Goal: Register for event/course

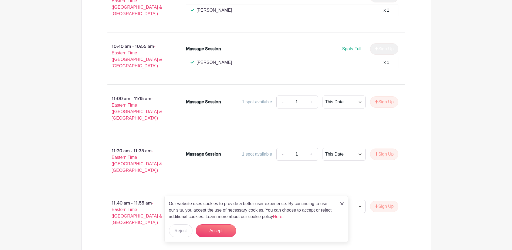
scroll to position [542, 0]
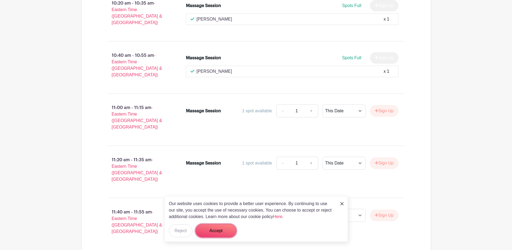
click at [223, 231] on button "Accept" at bounding box center [216, 230] width 41 height 13
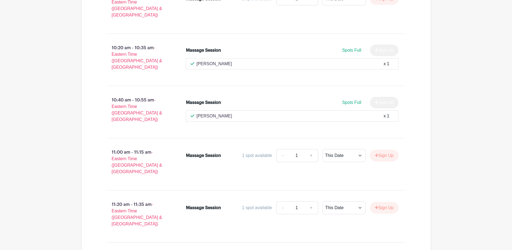
scroll to position [515, 0]
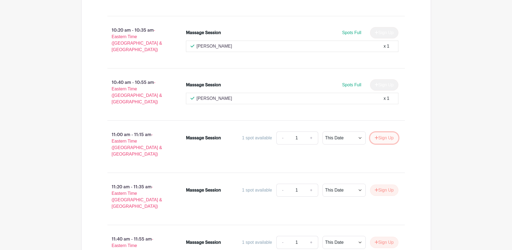
click at [381, 132] on button "Sign Up" at bounding box center [384, 137] width 28 height 11
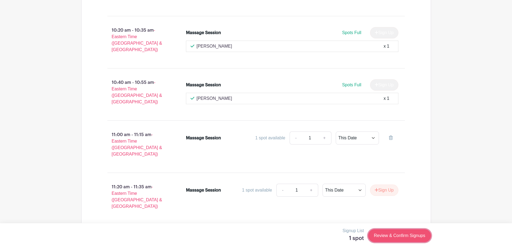
click at [386, 234] on link "Review & Confirm Signups" at bounding box center [399, 235] width 63 height 13
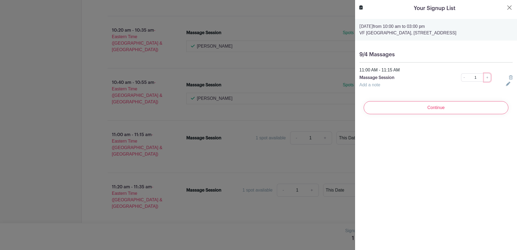
click at [485, 82] on link "+" at bounding box center [487, 77] width 7 height 8
click at [484, 82] on link "+" at bounding box center [487, 77] width 7 height 8
click at [435, 114] on input "Continue" at bounding box center [435, 107] width 145 height 13
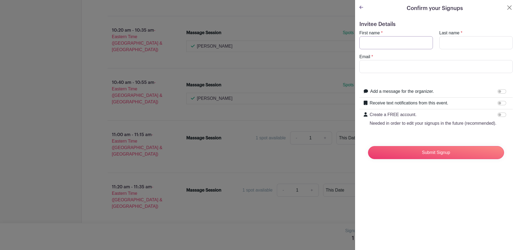
click at [380, 42] on input "First name" at bounding box center [395, 42] width 73 height 13
type input "[PERSON_NAME]"
type input "[PERSON_NAME][EMAIL_ADDRESS][DOMAIN_NAME]"
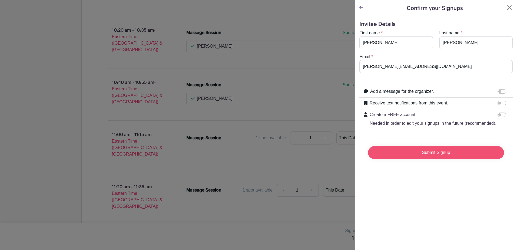
click at [429, 158] on input "Submit Signup" at bounding box center [436, 152] width 136 height 13
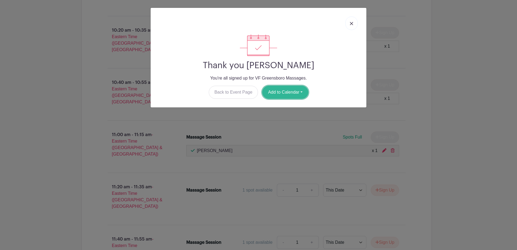
click at [274, 92] on button "Add to Calendar" at bounding box center [285, 92] width 46 height 13
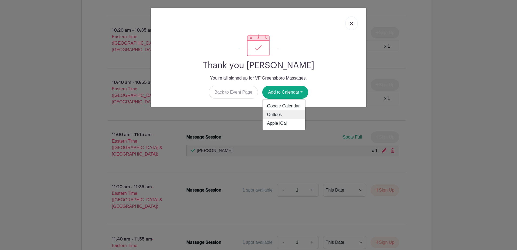
click at [276, 113] on link "Outlook" at bounding box center [283, 114] width 43 height 9
click at [356, 168] on div "Thank you [PERSON_NAME] You're all signed up for VF Greensboro Massages. Back t…" at bounding box center [258, 125] width 517 height 250
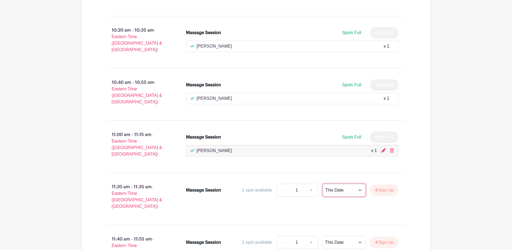
click at [356, 183] on select "This Date Select Dates" at bounding box center [344, 189] width 43 height 13
click at [323, 183] on select "This Date Select Dates" at bounding box center [344, 189] width 43 height 13
click at [383, 184] on button "Sign Up" at bounding box center [384, 189] width 28 height 11
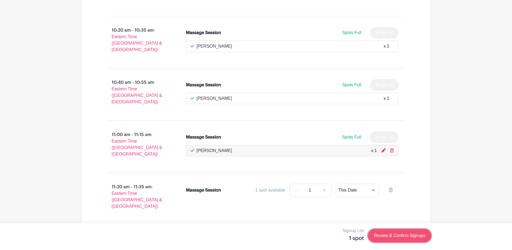
click at [401, 236] on link "Review & Confirm Signups" at bounding box center [399, 235] width 63 height 13
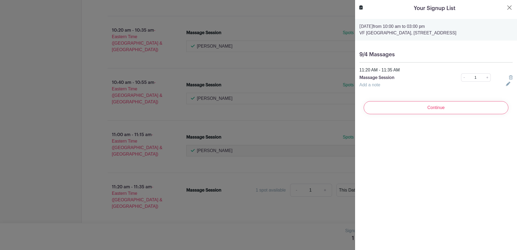
click at [440, 113] on input "Continue" at bounding box center [435, 107] width 145 height 13
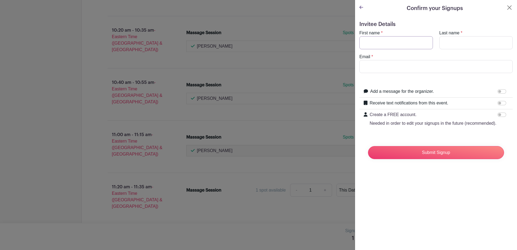
click at [374, 43] on input "First name" at bounding box center [395, 42] width 73 height 13
type input "[PERSON_NAME]"
type input "[PERSON_NAME][EMAIL_ADDRESS][DOMAIN_NAME]"
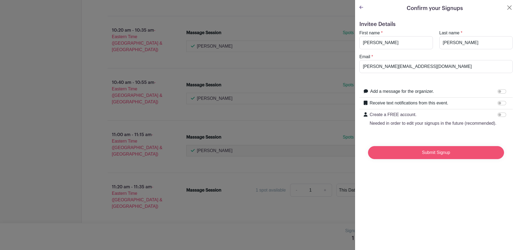
click at [436, 159] on input "Submit Signup" at bounding box center [436, 152] width 136 height 13
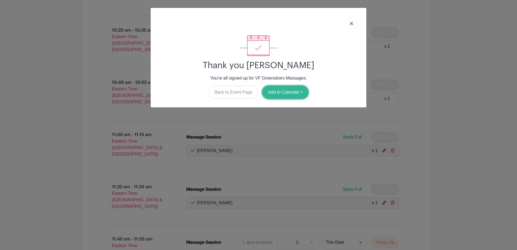
click at [281, 91] on button "Add to Calendar" at bounding box center [285, 92] width 46 height 13
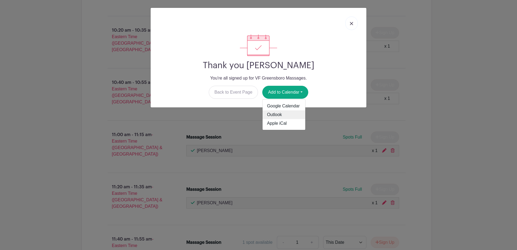
click at [287, 116] on link "Outlook" at bounding box center [283, 114] width 43 height 9
click at [431, 143] on div "Thank you [PERSON_NAME] You're all signed up for VF Greensboro Massages. Back t…" at bounding box center [258, 125] width 517 height 250
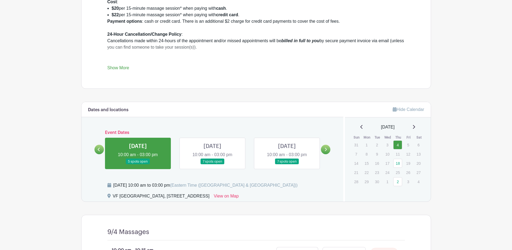
scroll to position [244, 0]
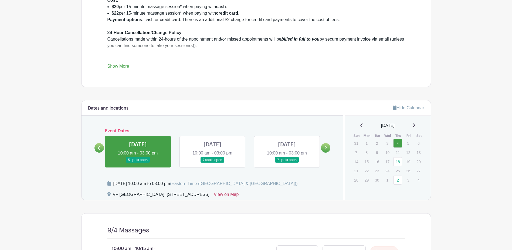
click at [239, 195] on link "View on Map" at bounding box center [226, 195] width 25 height 9
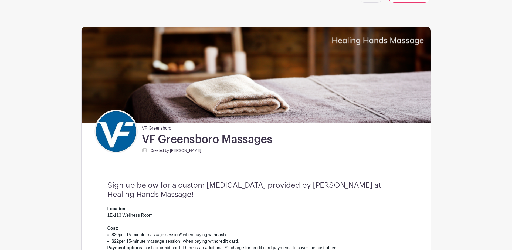
scroll to position [0, 0]
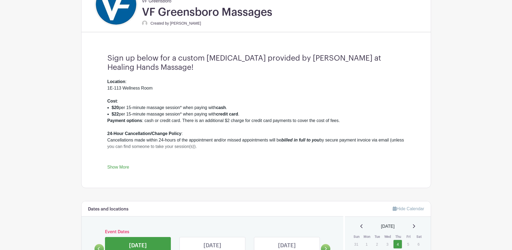
scroll to position [135, 0]
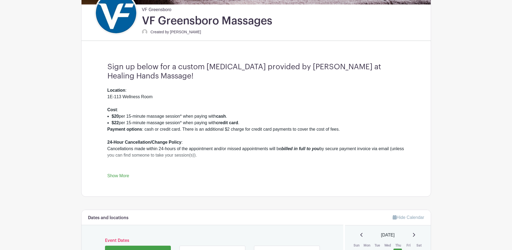
click at [123, 175] on link "Show More" at bounding box center [119, 176] width 22 height 7
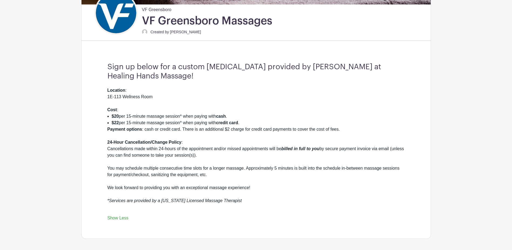
click at [115, 220] on link "Show Less" at bounding box center [118, 218] width 21 height 7
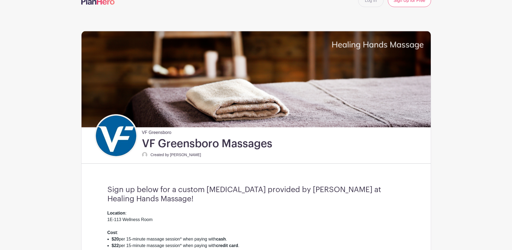
scroll to position [0, 0]
